Goal: Information Seeking & Learning: Learn about a topic

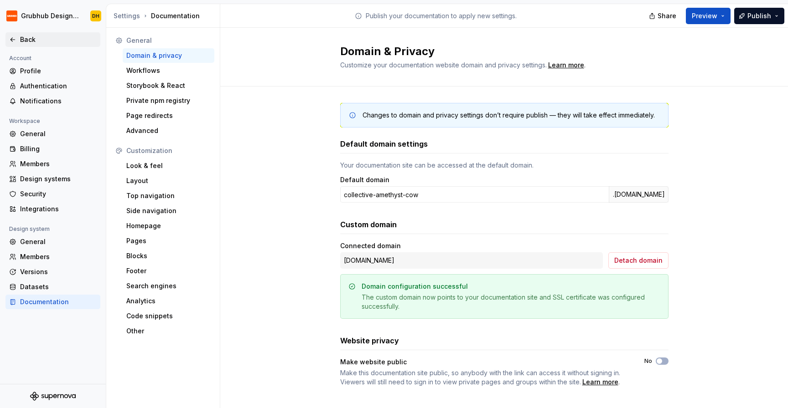
click at [5, 44] on div "Back" at bounding box center [52, 39] width 95 height 15
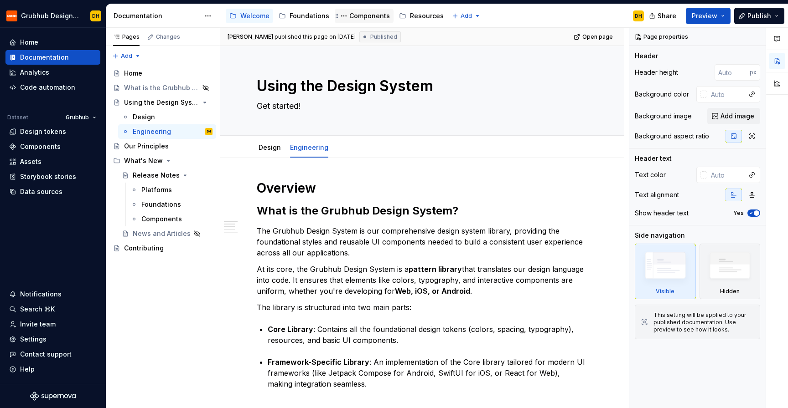
click at [356, 21] on div "Components" at bounding box center [364, 15] width 52 height 11
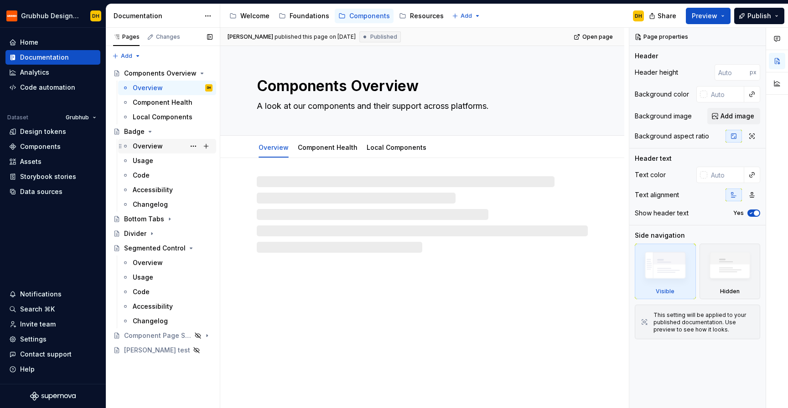
click at [145, 148] on div "Overview" at bounding box center [148, 146] width 30 height 9
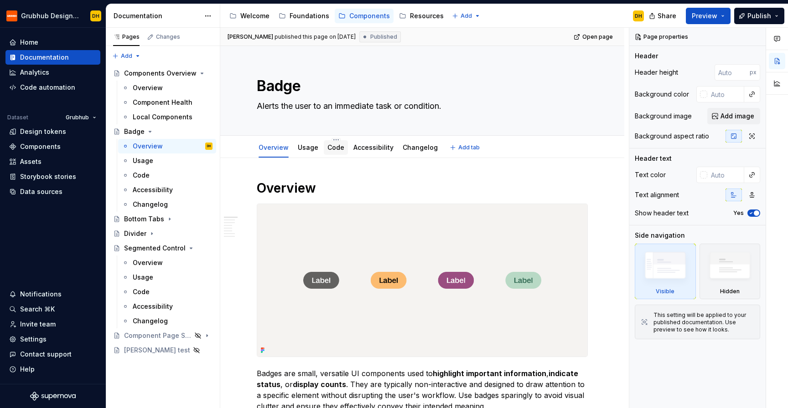
click at [336, 146] on link "Code" at bounding box center [335, 148] width 17 height 8
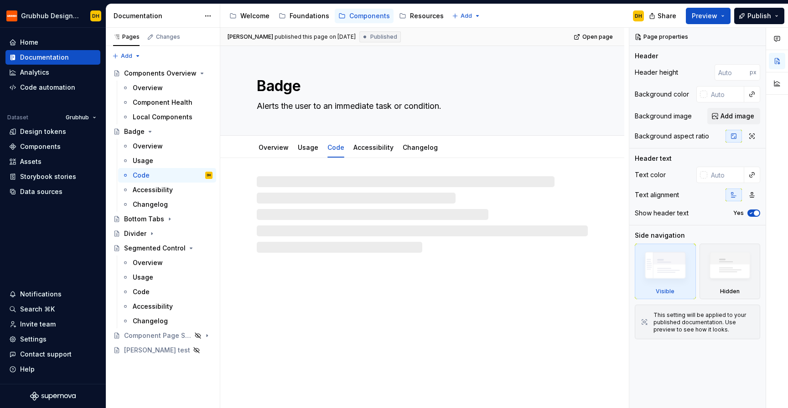
type textarea "*"
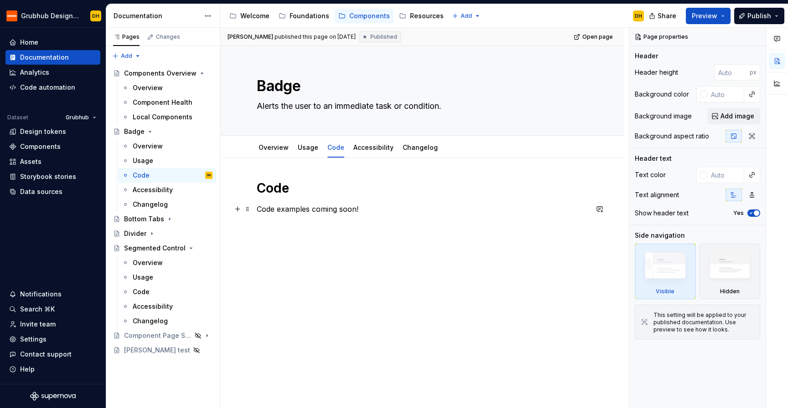
click at [258, 211] on p "Code examples coming soon!" at bounding box center [422, 209] width 331 height 11
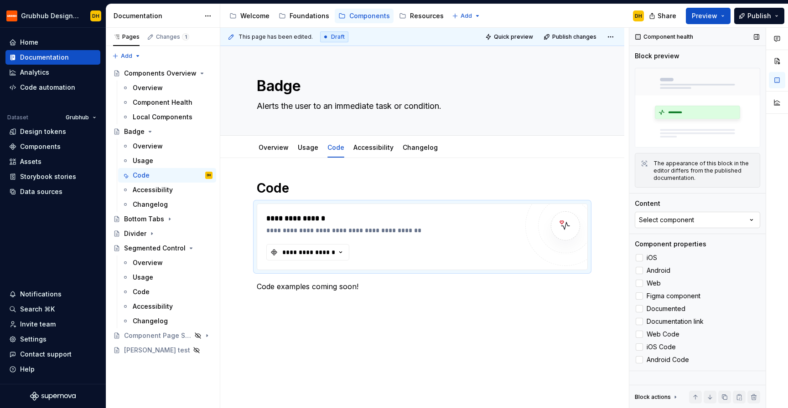
click at [661, 213] on button "Select component" at bounding box center [697, 220] width 125 height 16
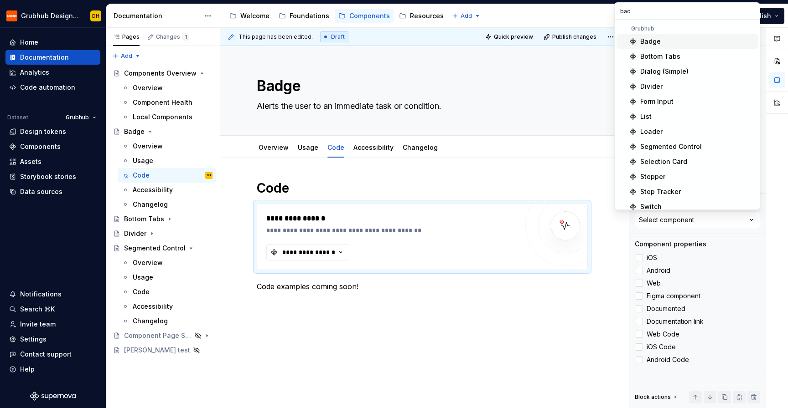
type input "bad"
click at [650, 43] on div "Badge" at bounding box center [650, 41] width 21 height 9
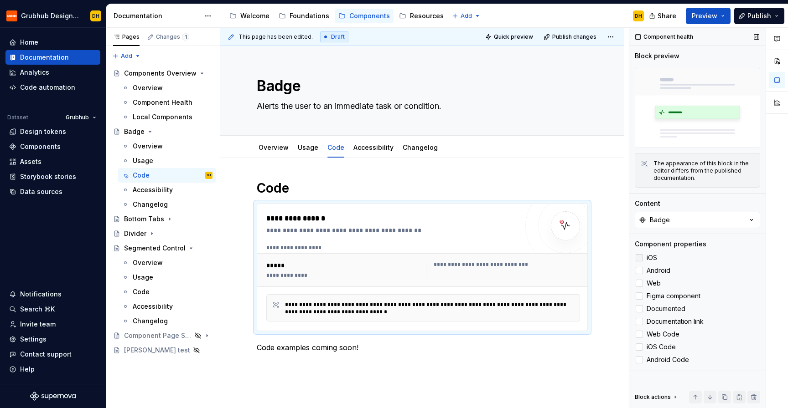
click at [636, 259] on div at bounding box center [638, 257] width 7 height 7
click at [639, 270] on div at bounding box center [638, 270] width 7 height 7
click at [639, 282] on div at bounding box center [638, 283] width 7 height 7
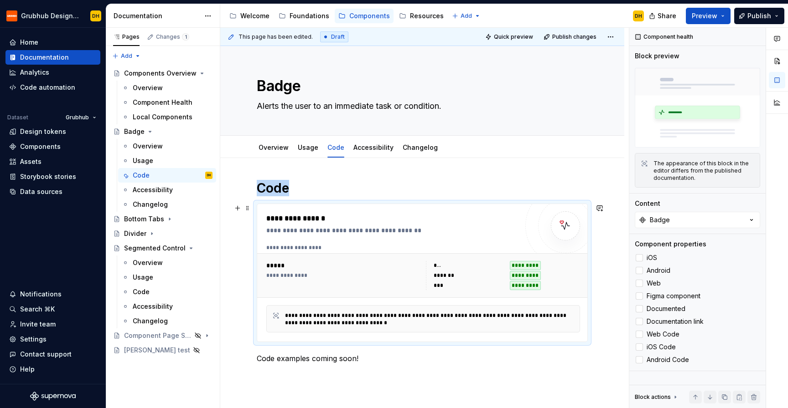
click at [613, 272] on div "**********" at bounding box center [422, 336] width 404 height 356
click at [330, 222] on div "**********" at bounding box center [394, 218] width 256 height 11
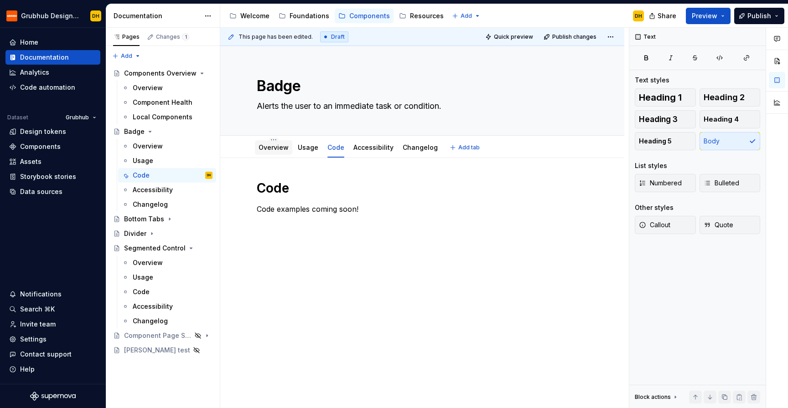
click at [276, 150] on link "Overview" at bounding box center [273, 148] width 30 height 8
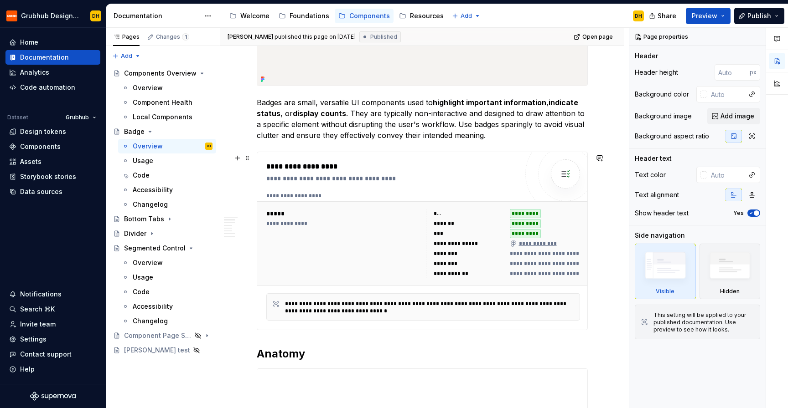
scroll to position [289, 0]
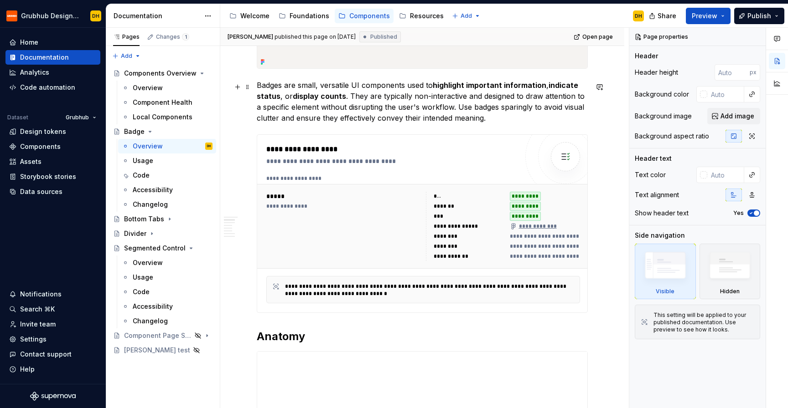
click at [495, 120] on p "Badges are small, versatile UI components used to highlight important informati…" at bounding box center [422, 102] width 331 height 44
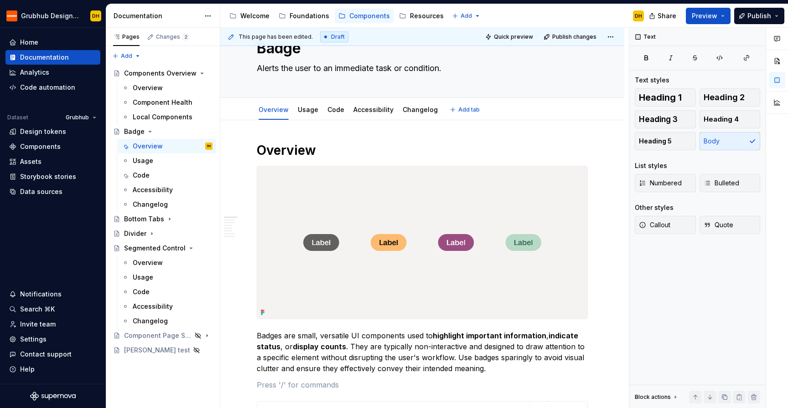
type textarea "*"
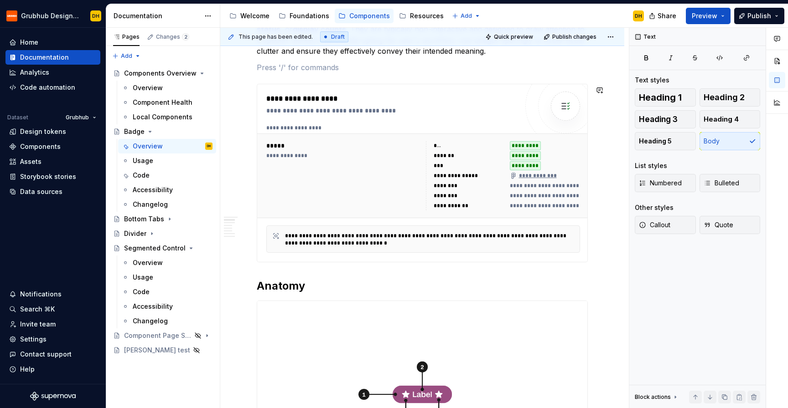
scroll to position [347, 0]
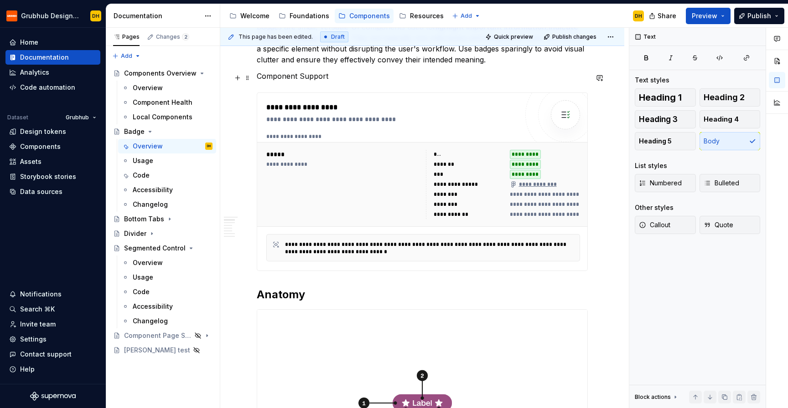
click at [279, 80] on p "Component Support" at bounding box center [422, 76] width 331 height 11
click at [307, 77] on p "Platform Support" at bounding box center [422, 76] width 331 height 11
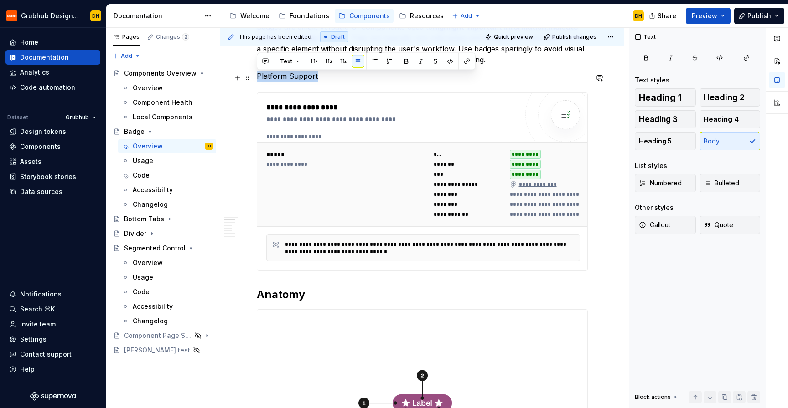
click at [307, 77] on p "Platform Support" at bounding box center [422, 76] width 331 height 11
click at [277, 299] on h2 "Anatomy" at bounding box center [422, 295] width 331 height 15
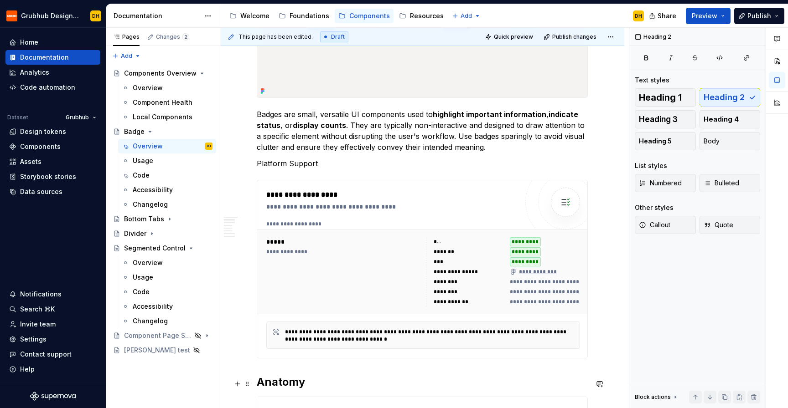
scroll to position [217, 0]
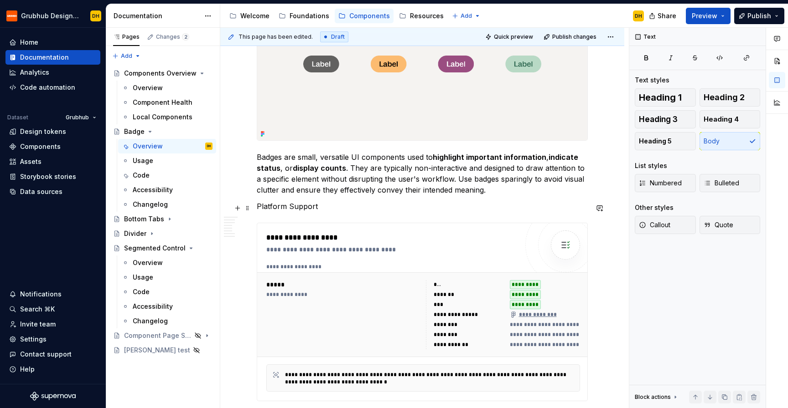
click at [297, 209] on p "Platform Support" at bounding box center [422, 206] width 331 height 11
click at [721, 99] on span "Heading 2" at bounding box center [723, 97] width 41 height 9
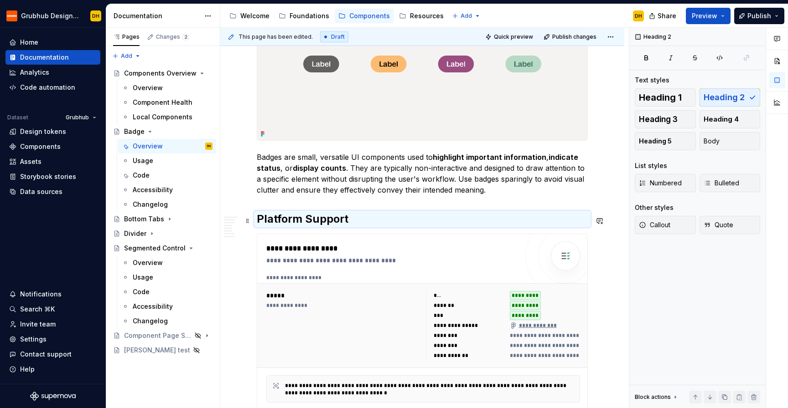
click at [375, 216] on h2 "Platform Support" at bounding box center [422, 219] width 331 height 15
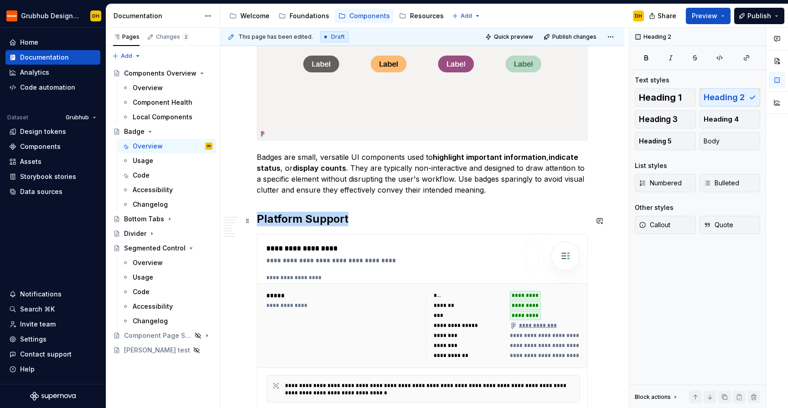
scroll to position [222, 0]
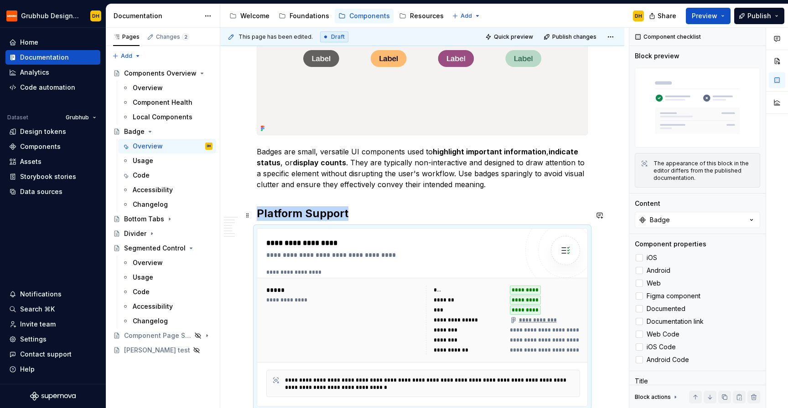
click at [367, 216] on h2 "Platform Support" at bounding box center [422, 213] width 331 height 15
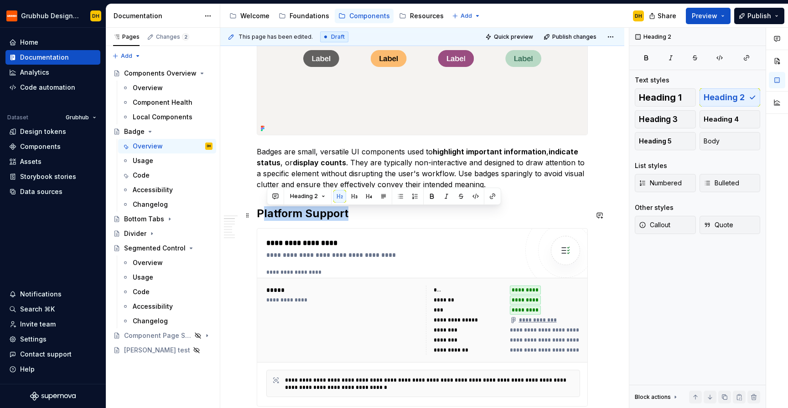
drag, startPoint x: 366, startPoint y: 217, endPoint x: 259, endPoint y: 215, distance: 107.1
click at [259, 215] on h2 "Platform Support" at bounding box center [422, 213] width 331 height 15
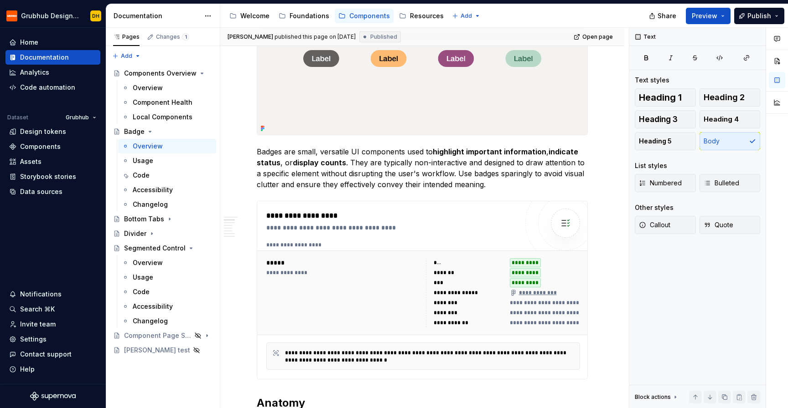
type textarea "*"
